Goal: Task Accomplishment & Management: Complete application form

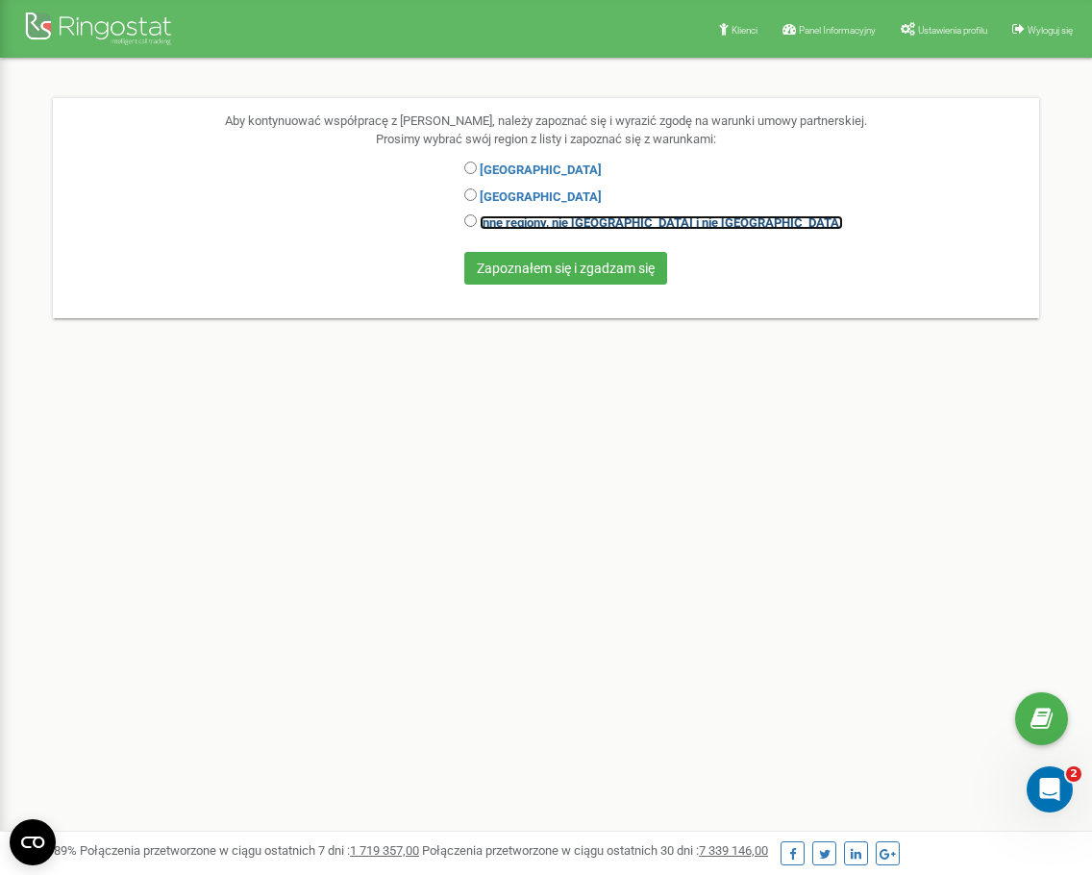
click at [639, 225] on link "inne regiony, nie [GEOGRAPHIC_DATA] i nie [GEOGRAPHIC_DATA]" at bounding box center [661, 222] width 363 height 14
click at [469, 213] on div "inne regiony, nie [GEOGRAPHIC_DATA] i nie [GEOGRAPHIC_DATA]" at bounding box center [749, 224] width 570 height 27
click at [471, 219] on input "radio" at bounding box center [470, 220] width 12 height 12
radio input "true"
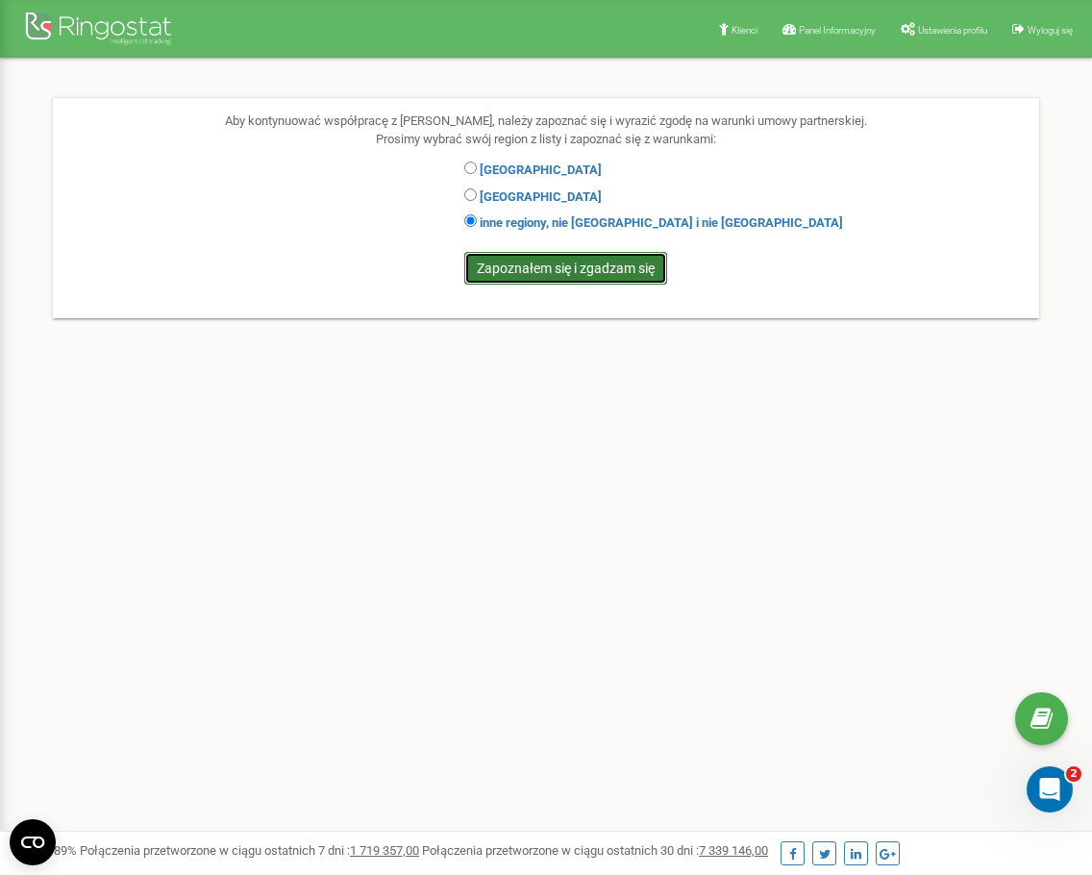
click at [535, 268] on input "Zapoznałem się i zgadzam się" at bounding box center [565, 268] width 203 height 33
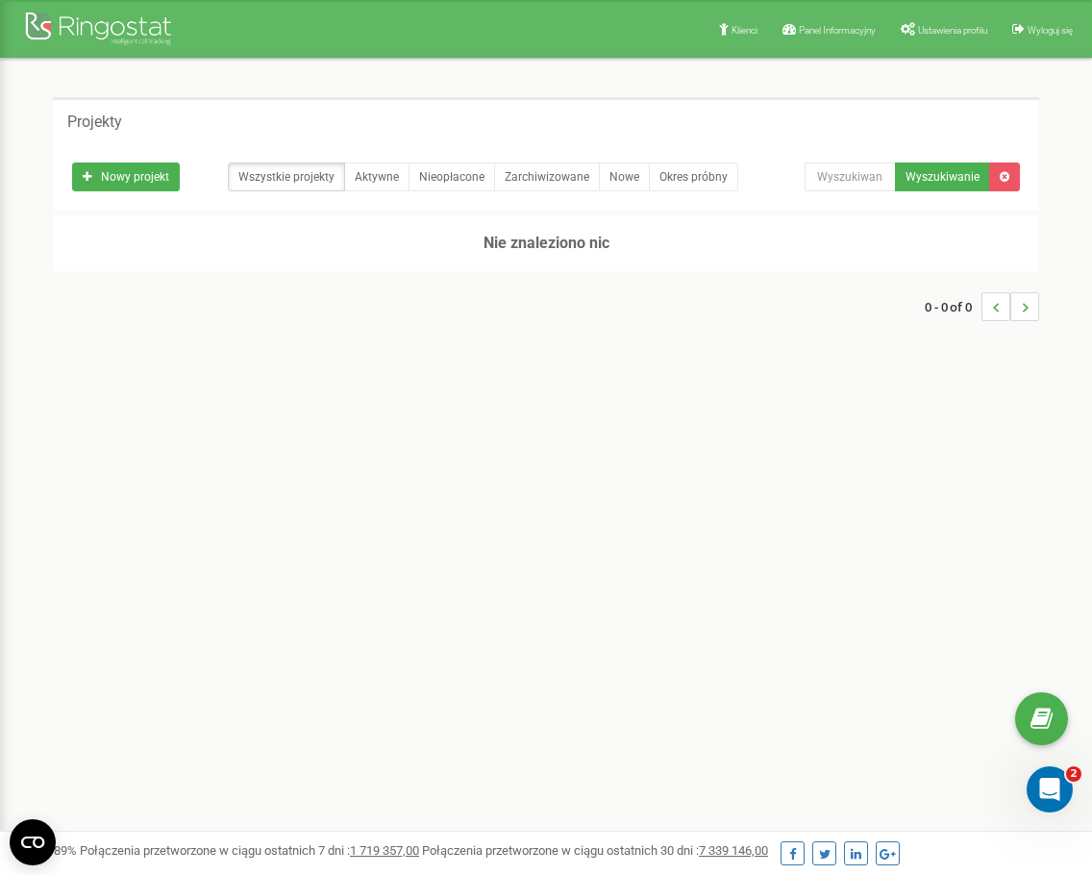
click at [183, 176] on div "Wszystkie projekty Aktywne Nieopłacone Zarchiwizowane Nowe Okres próbny" at bounding box center [424, 176] width 704 height 29
click at [144, 178] on link "Nowy projekt" at bounding box center [126, 176] width 108 height 29
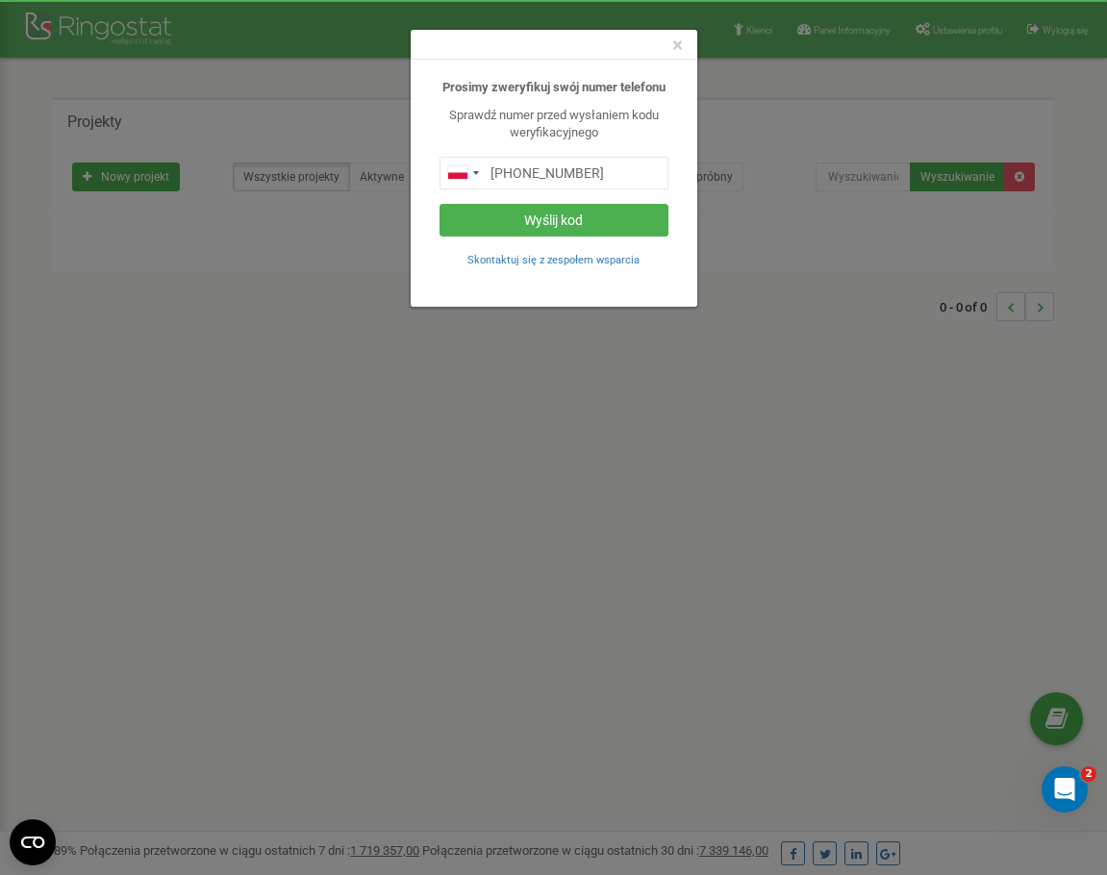
click at [594, 371] on div "× Prosimy zweryfikuj swój numer telefonu Sprawdź numer przed wysłaniem kodu wer…" at bounding box center [553, 437] width 1107 height 875
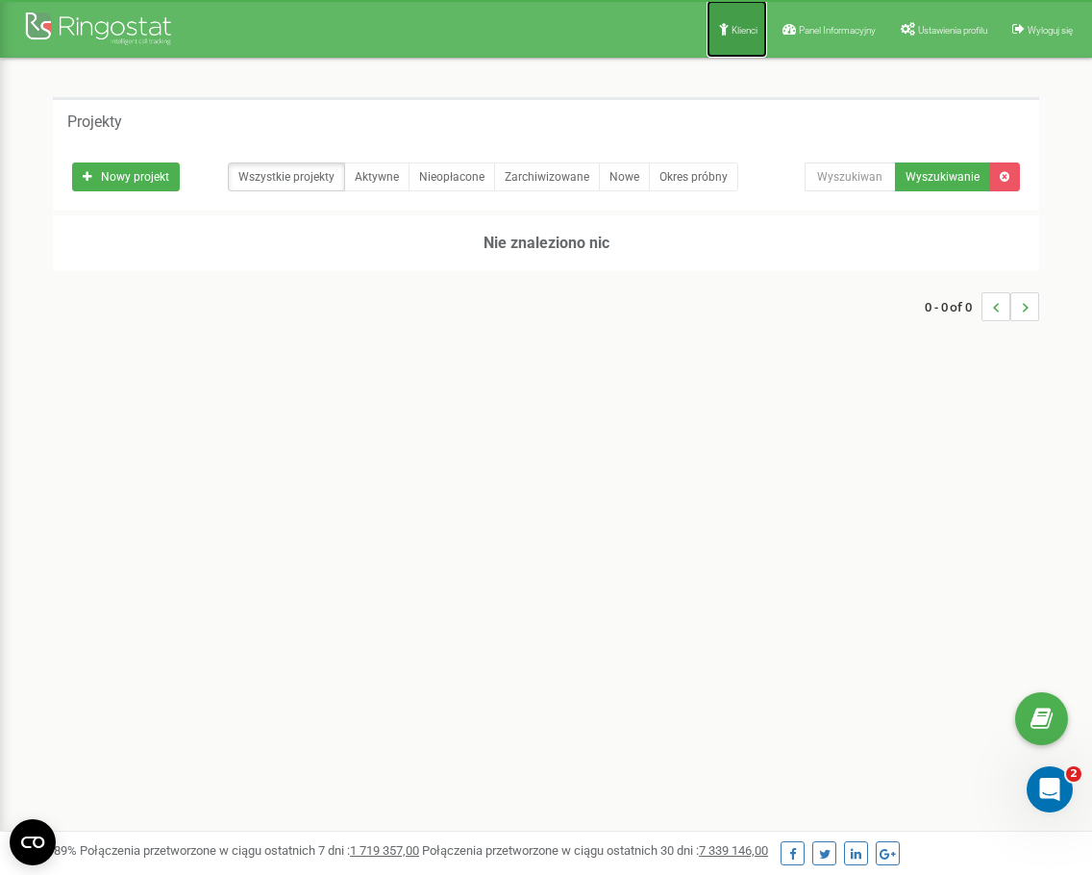
click at [732, 31] on span "Klienci" at bounding box center [745, 30] width 26 height 11
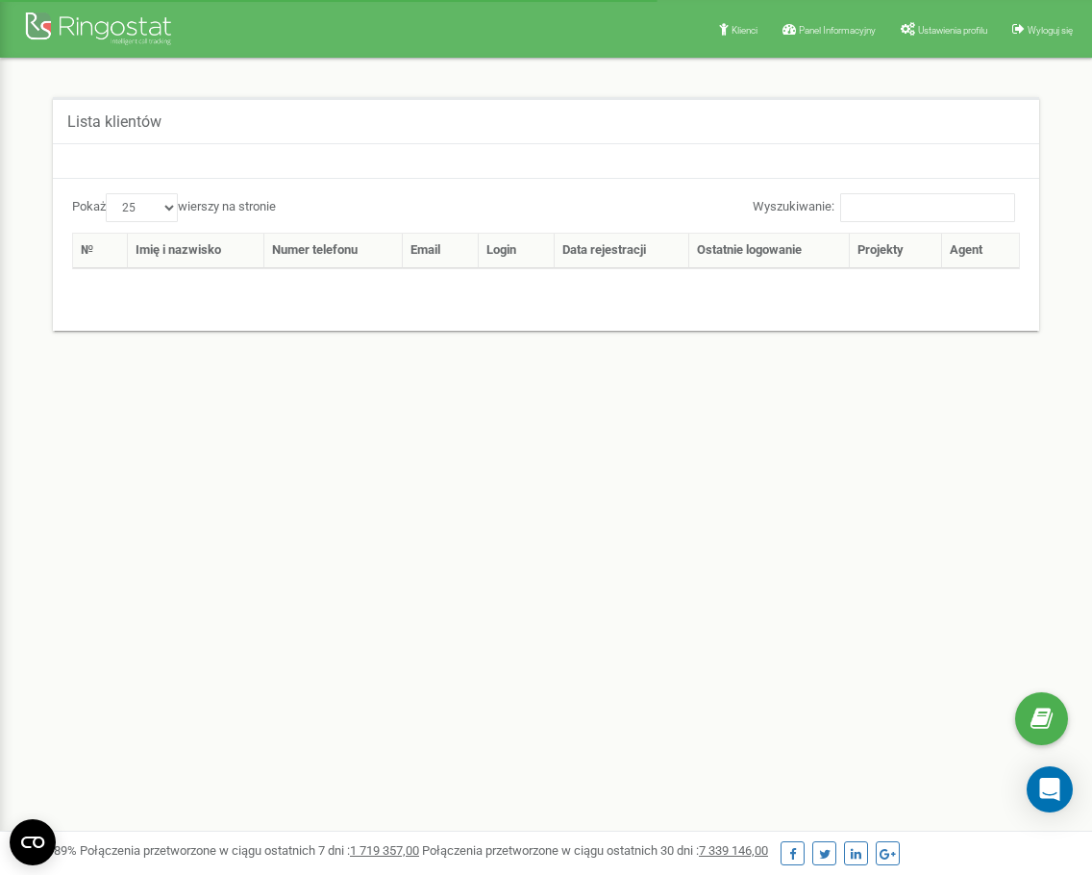
select select "25"
